Goal: Transaction & Acquisition: Purchase product/service

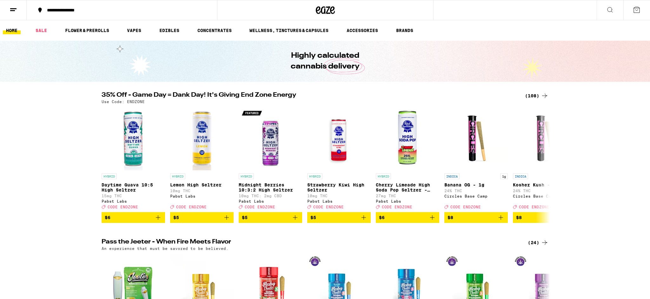
click at [617, 11] on button at bounding box center [610, 10] width 27 height 20
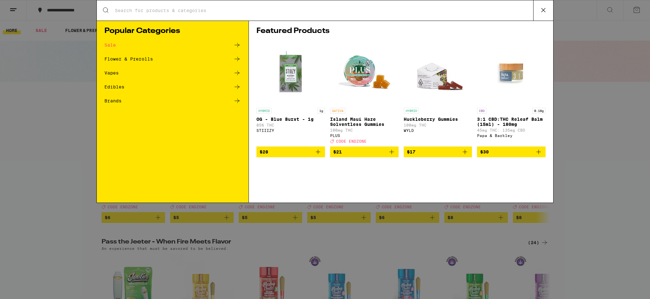
click at [173, 4] on div "Search for Products" at bounding box center [325, 10] width 457 height 20
click at [170, 10] on input "Search for Products" at bounding box center [324, 11] width 419 height 6
type input "garlic starship"
